Goal: Communication & Community: Connect with others

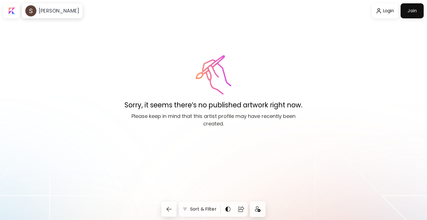
click at [257, 208] on img at bounding box center [258, 209] width 6 height 6
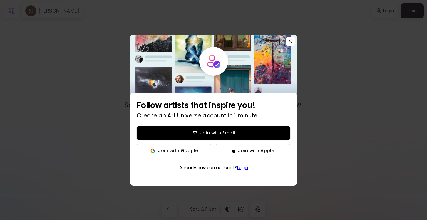
drag, startPoint x: 290, startPoint y: 41, endPoint x: 292, endPoint y: 49, distance: 8.7
click at [290, 41] on img "button" at bounding box center [291, 41] width 4 height 4
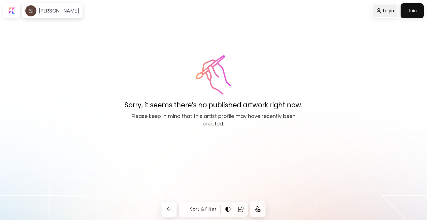
click at [383, 10] on div at bounding box center [385, 10] width 24 height 13
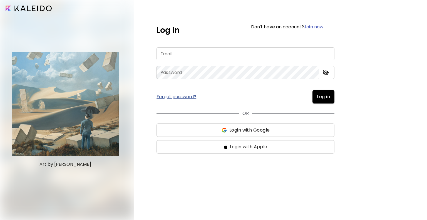
type input "**********"
click at [321, 96] on span "Log in" at bounding box center [323, 96] width 13 height 7
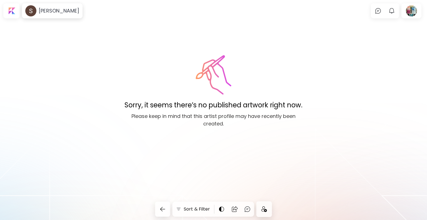
click at [263, 209] on img at bounding box center [264, 209] width 6 height 6
click at [246, 210] on img at bounding box center [247, 209] width 7 height 7
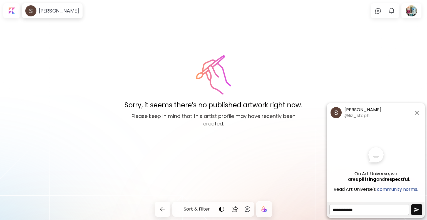
click at [367, 209] on textarea at bounding box center [369, 209] width 80 height 11
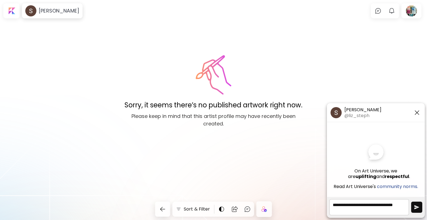
scroll to position [1, 0]
type textarea "**********"
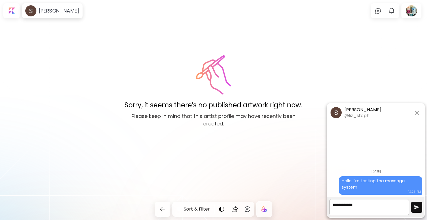
scroll to position [0, 0]
